Goal: Information Seeking & Learning: Learn about a topic

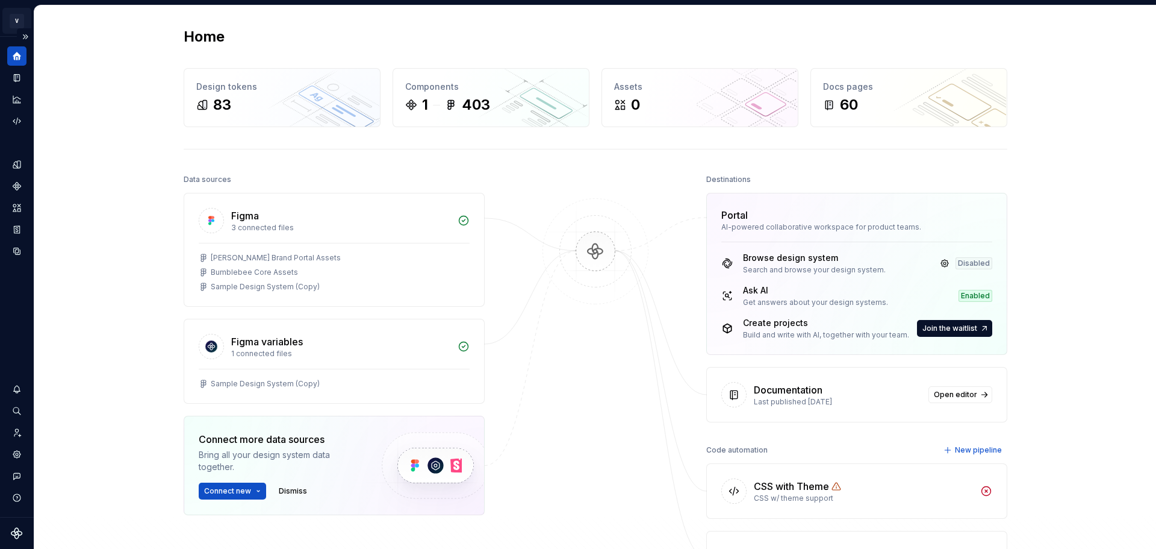
click at [17, 16] on html "V [PERSON_NAME] Brand Portal S Design system data Home Design tokens 83 Compone…" at bounding box center [578, 274] width 1156 height 549
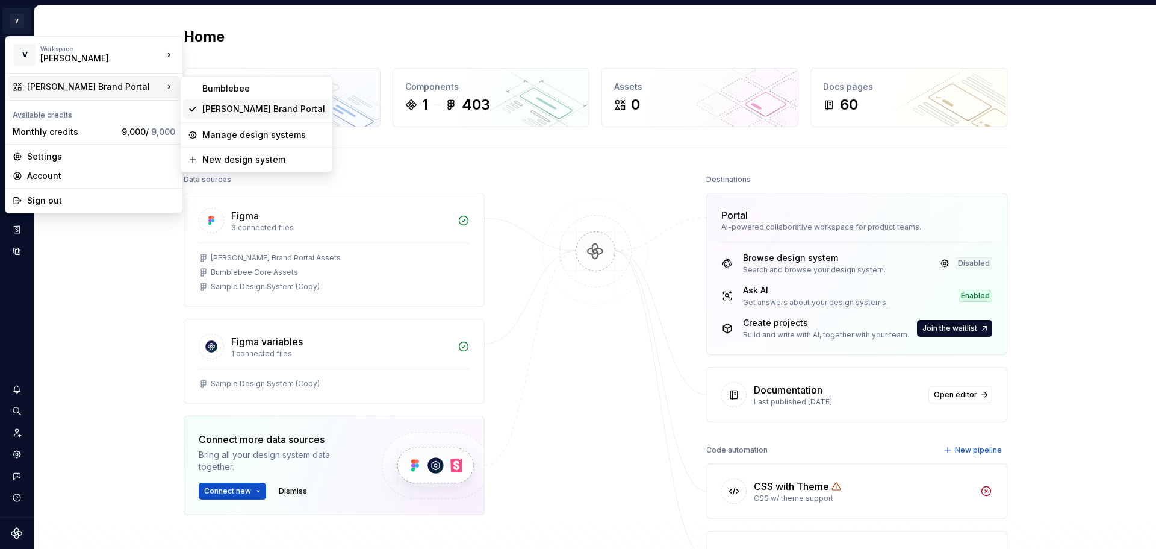
click at [214, 110] on div "[PERSON_NAME] Brand Portal" at bounding box center [263, 109] width 123 height 12
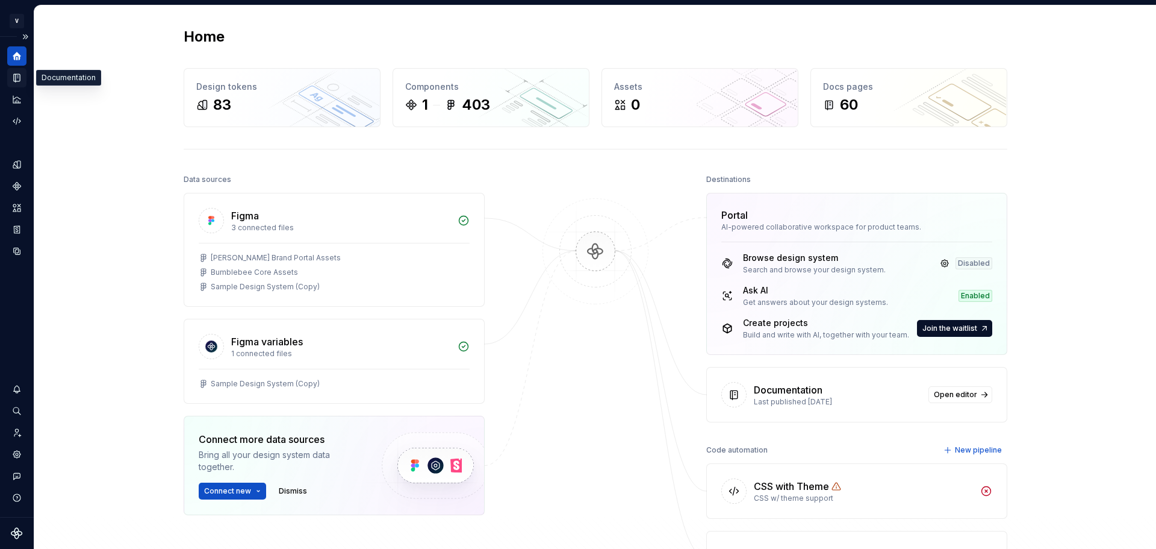
click at [19, 77] on icon "Documentation" at bounding box center [18, 78] width 5 height 7
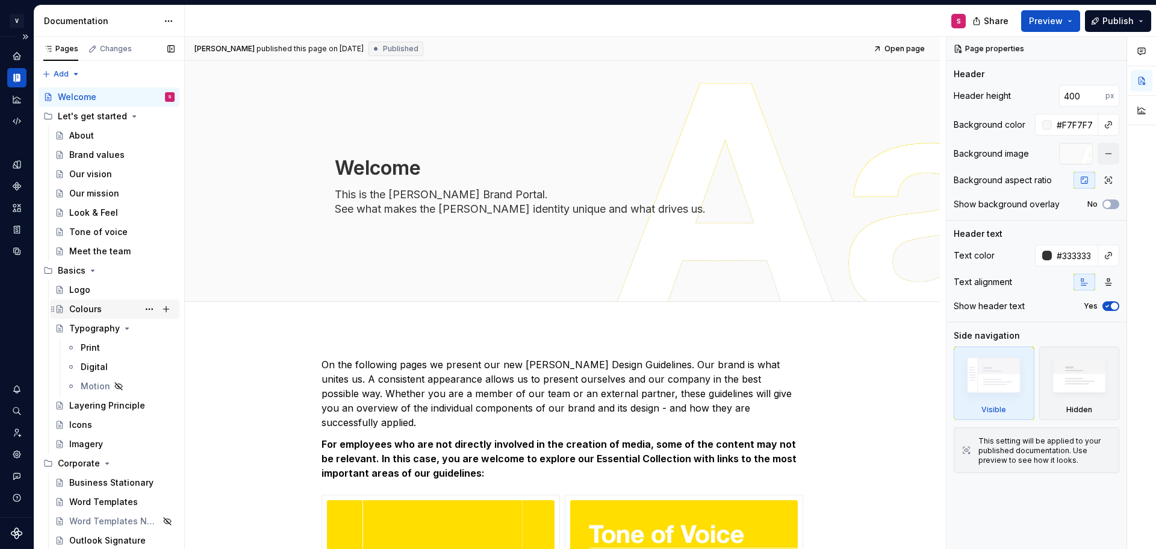
click at [89, 311] on div "Colours" at bounding box center [85, 309] width 33 height 12
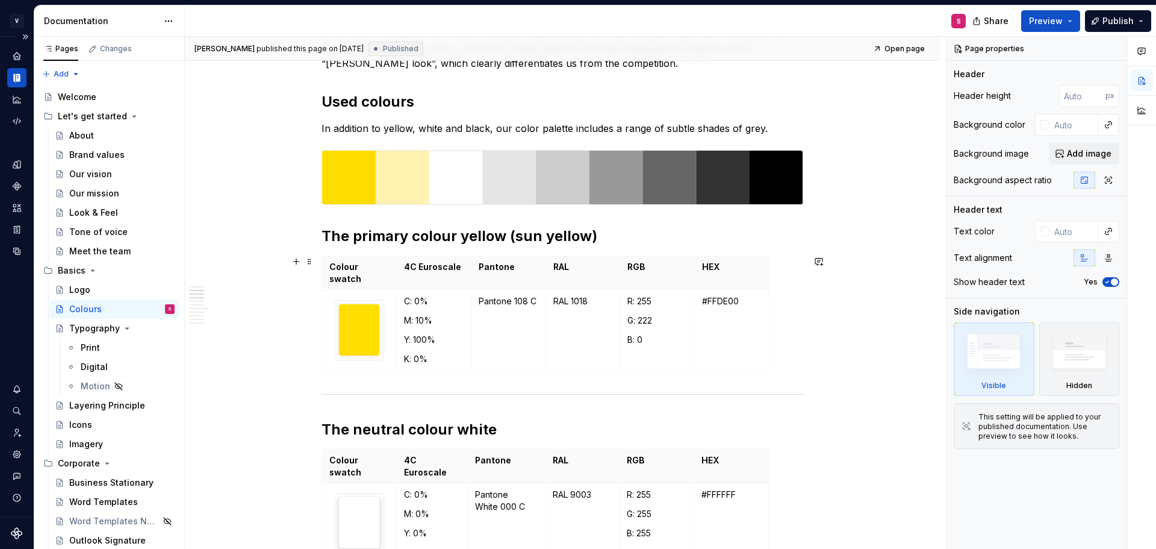
scroll to position [482, 0]
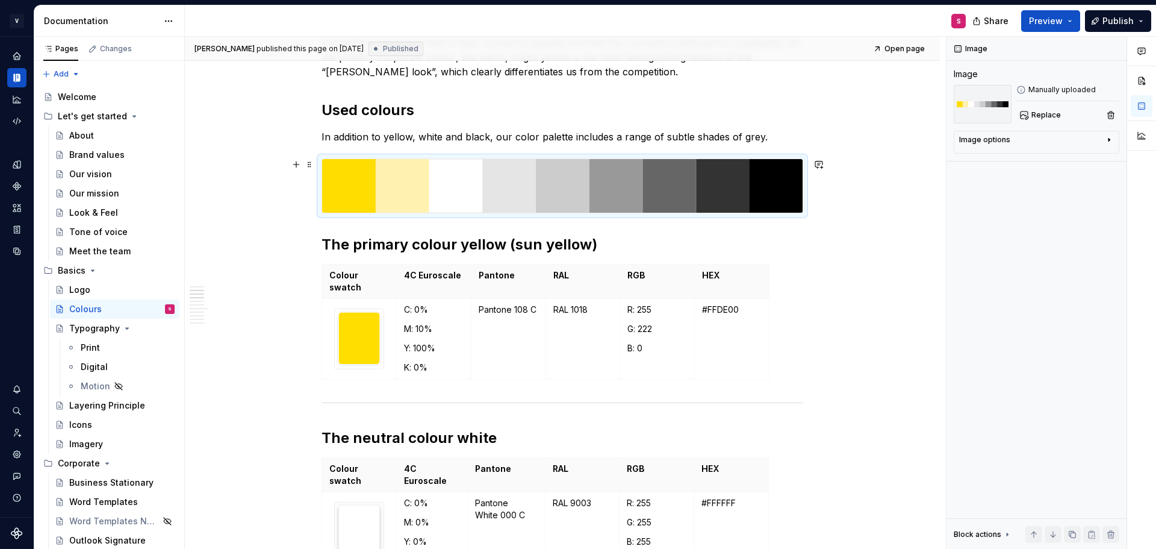
click at [345, 198] on img at bounding box center [562, 186] width 481 height 54
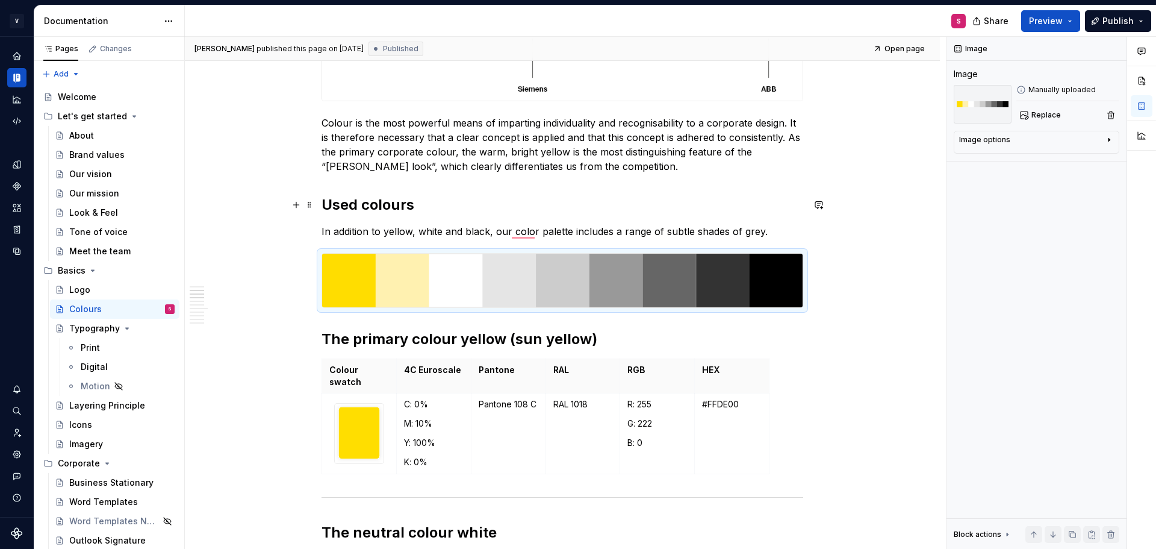
scroll to position [361, 0]
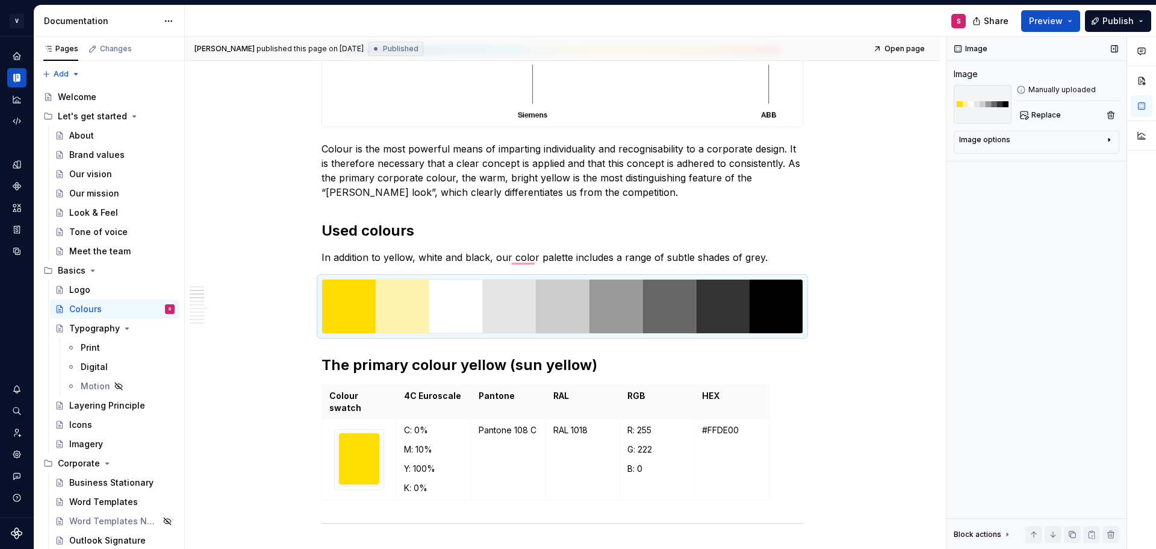
click at [1063, 142] on div "Image options" at bounding box center [1031, 142] width 145 height 14
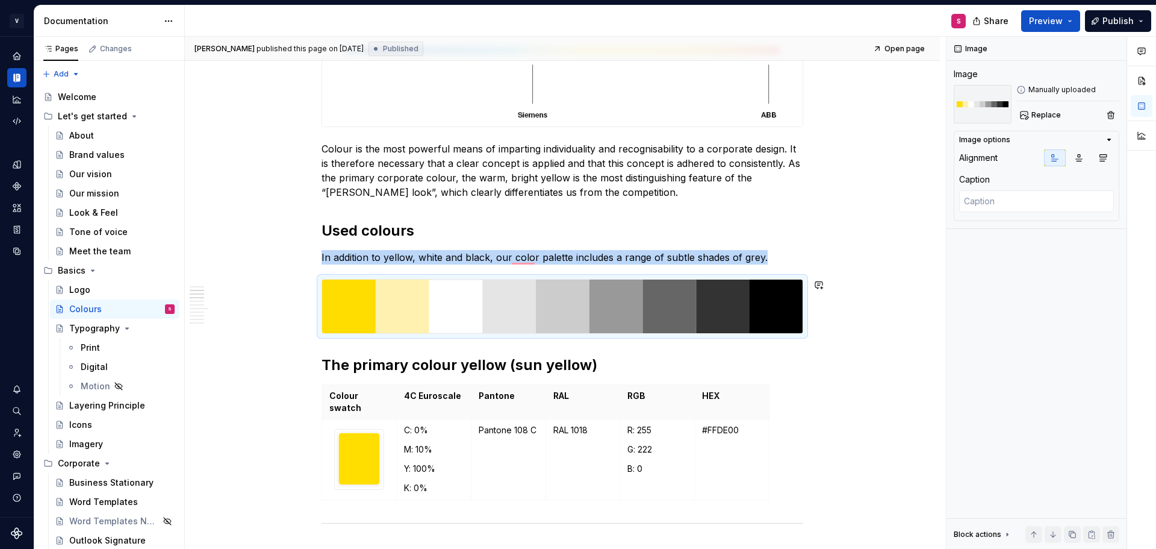
type textarea "*"
click at [17, 208] on icon "Assets" at bounding box center [16, 207] width 11 height 11
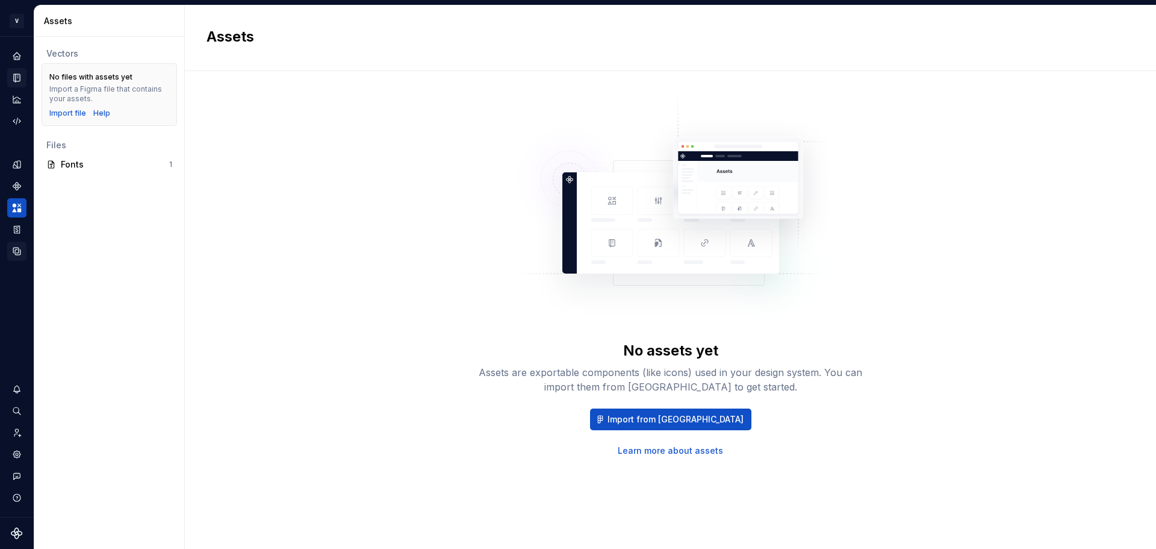
click at [16, 255] on icon "Data sources" at bounding box center [16, 251] width 7 height 7
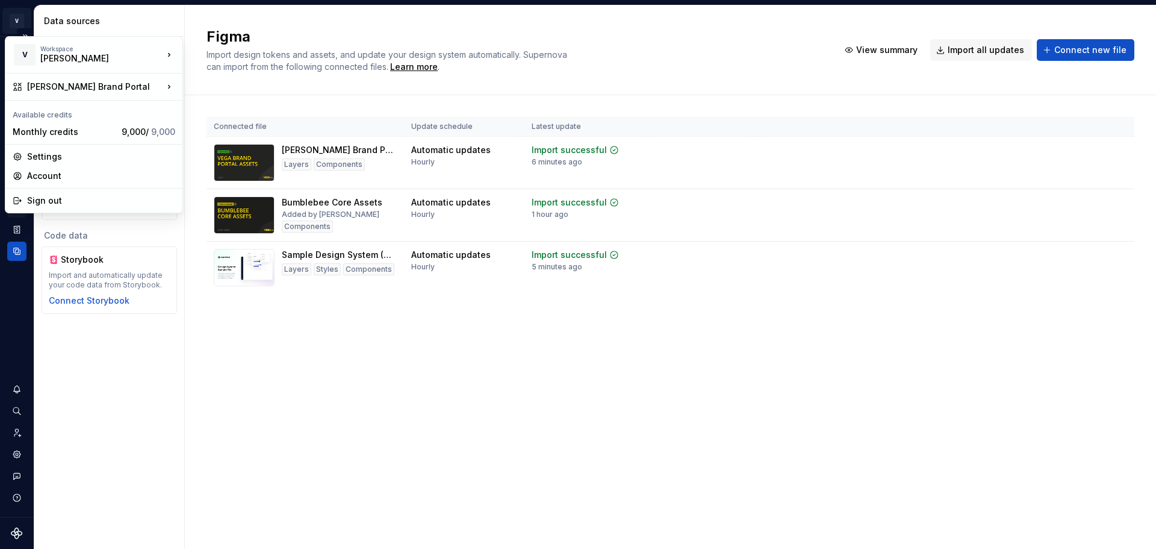
click at [12, 20] on html "V [PERSON_NAME] Brand Portal S Design system data Data sources Design data Figm…" at bounding box center [578, 274] width 1156 height 549
